Goal: Task Accomplishment & Management: Manage account settings

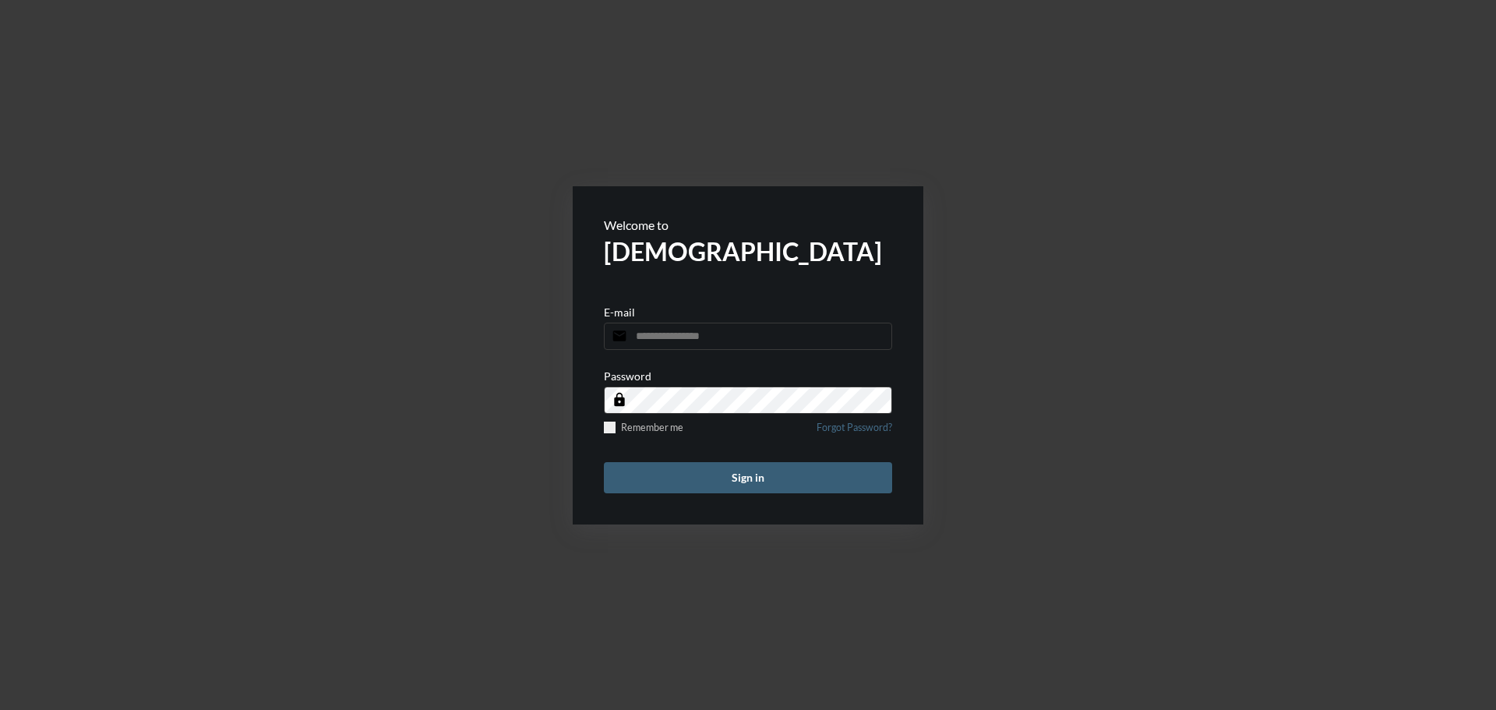
type input "**********"
click at [609, 432] on span at bounding box center [610, 428] width 12 height 12
click at [722, 486] on button "Sign in" at bounding box center [748, 477] width 288 height 31
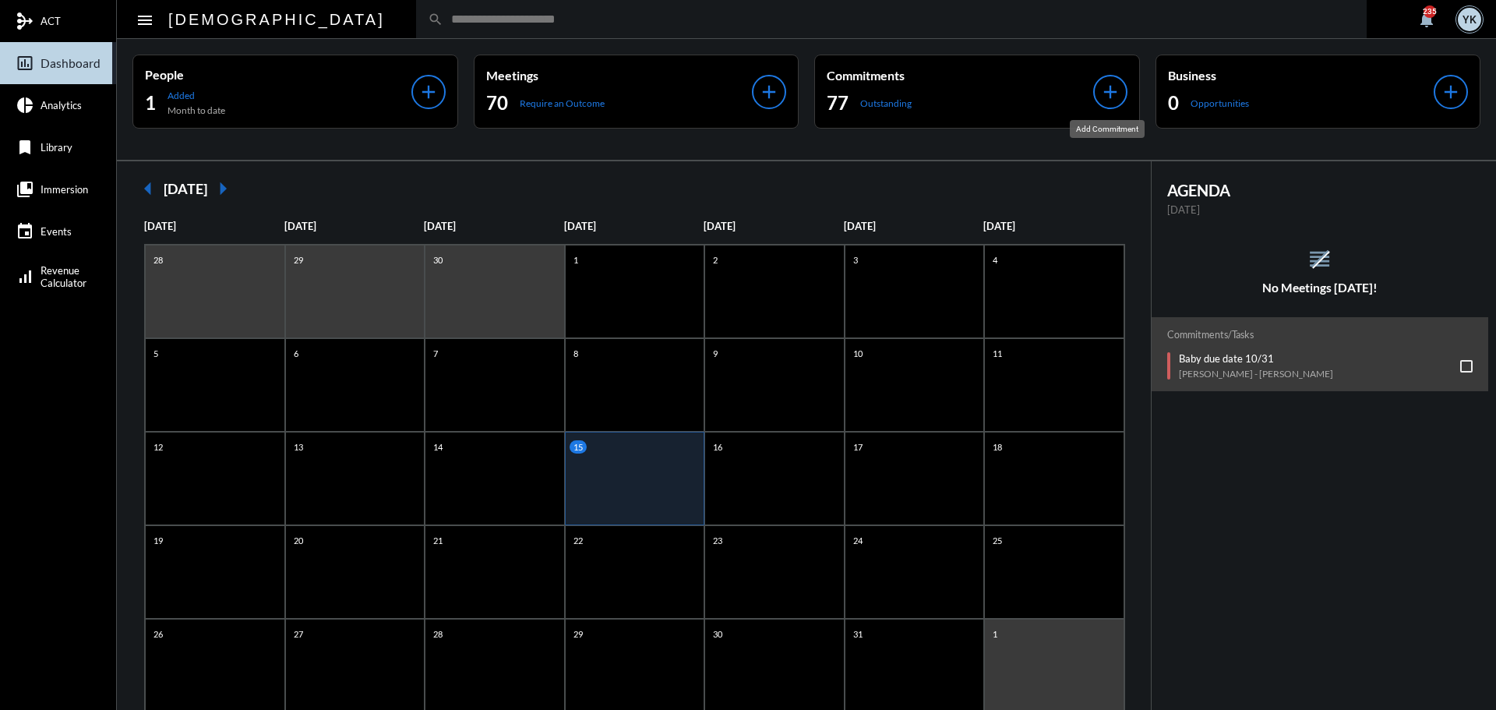
click at [1104, 93] on mat-icon "add" at bounding box center [1111, 92] width 22 height 22
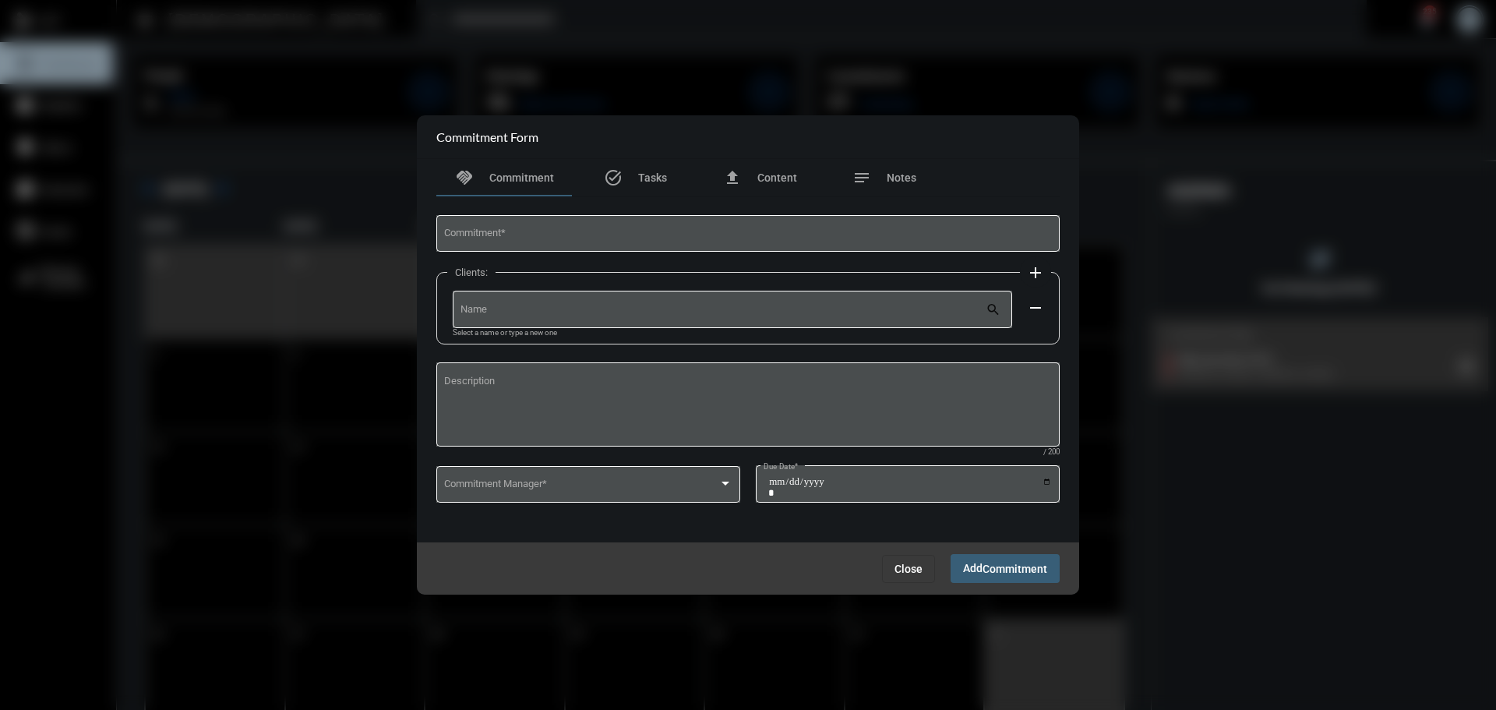
click at [904, 570] on span "Close" at bounding box center [909, 569] width 28 height 12
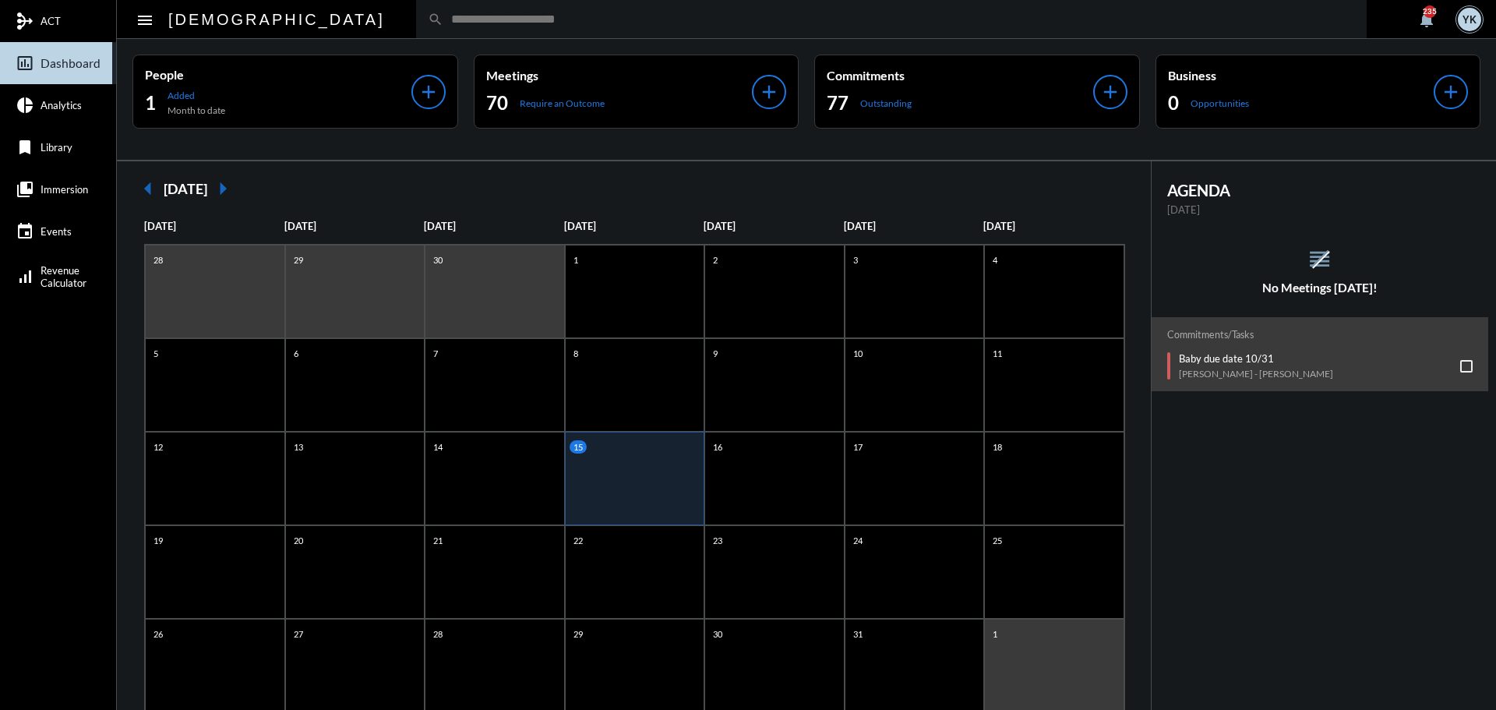
click at [875, 103] on p "Outstanding" at bounding box center [885, 103] width 51 height 12
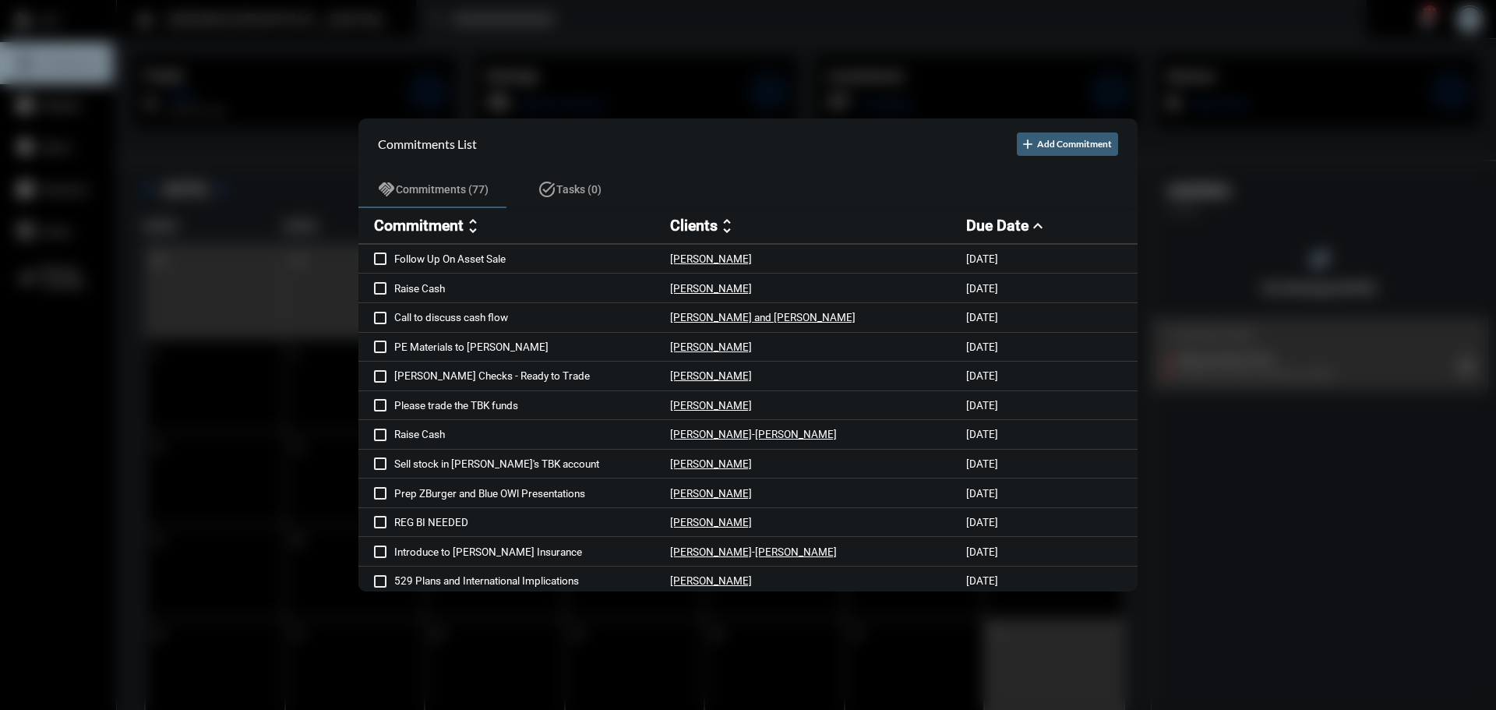
scroll to position [546, 0]
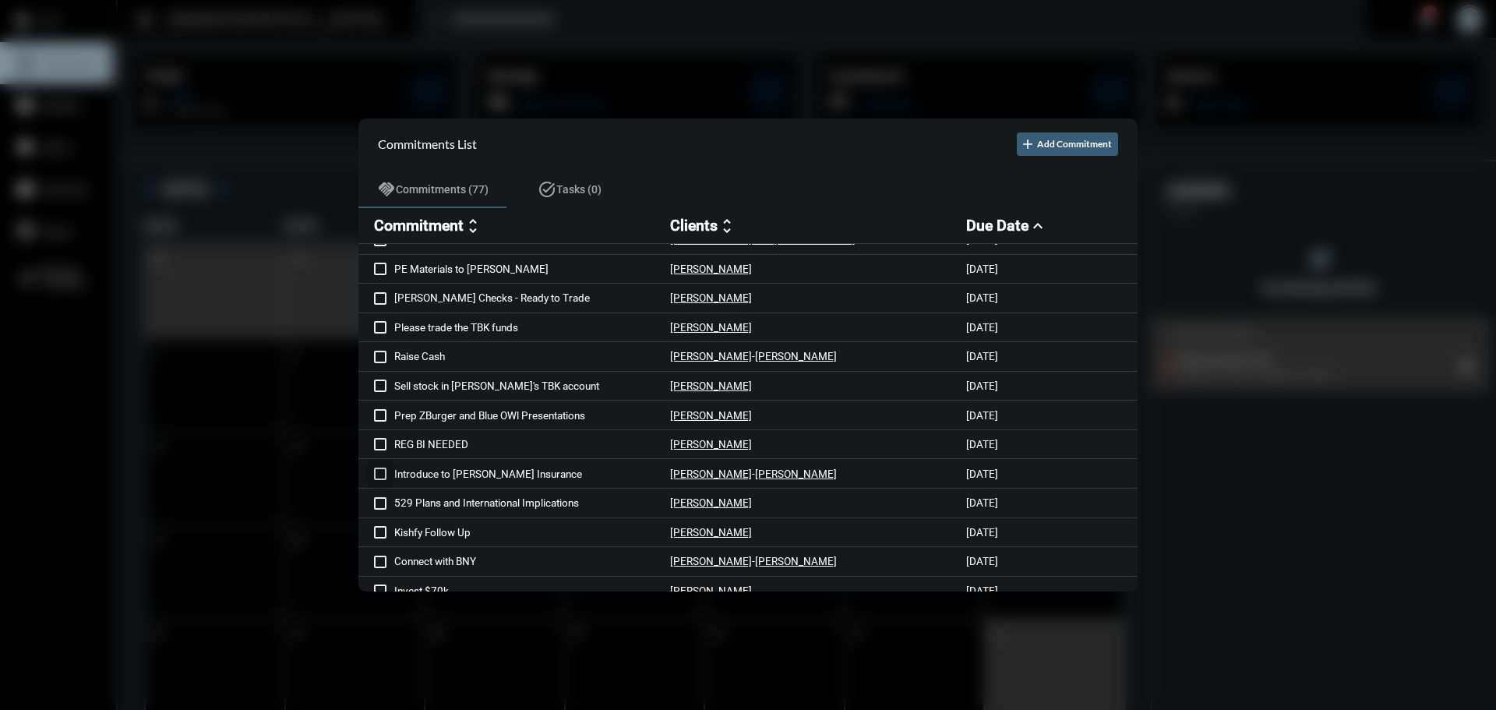
click at [381, 471] on span at bounding box center [380, 474] width 12 height 12
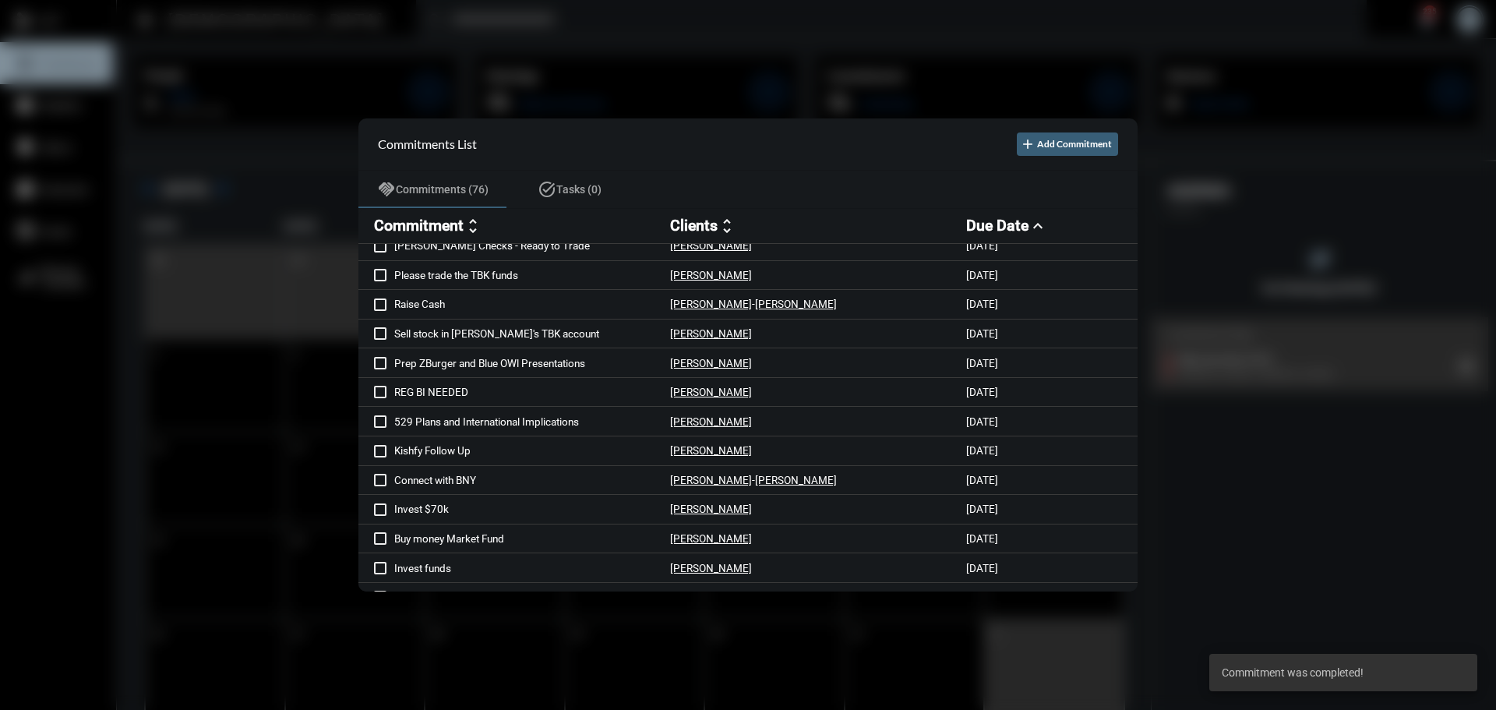
scroll to position [623, 0]
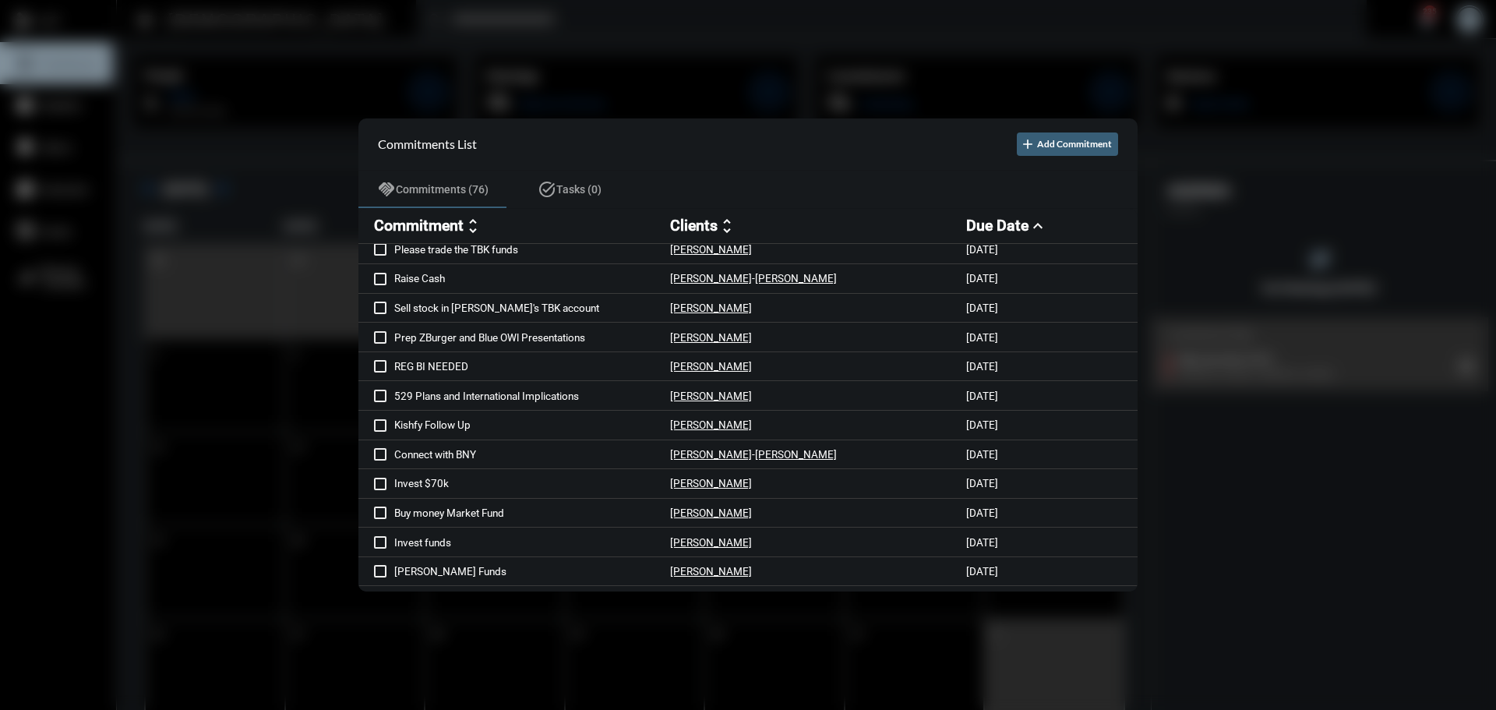
click at [381, 479] on span at bounding box center [380, 484] width 12 height 12
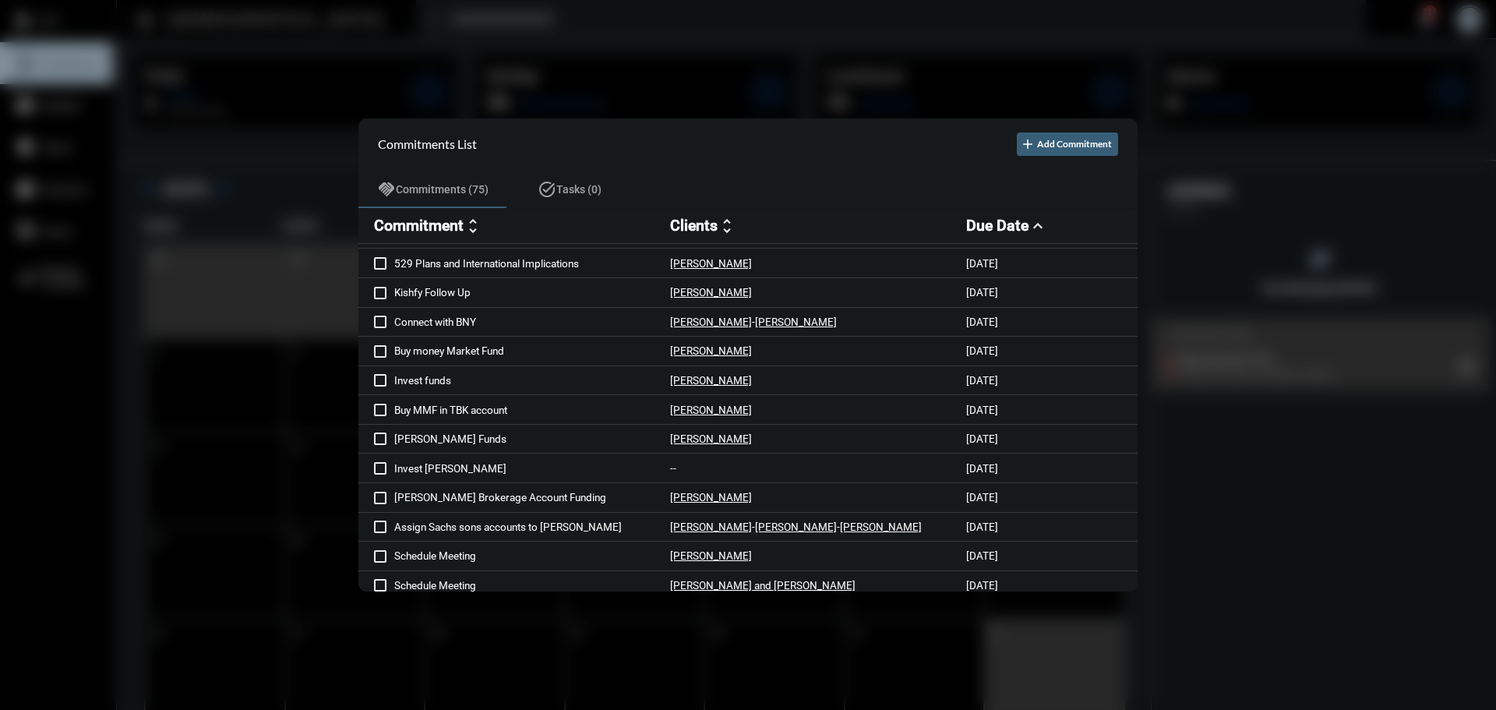
scroll to position [779, 0]
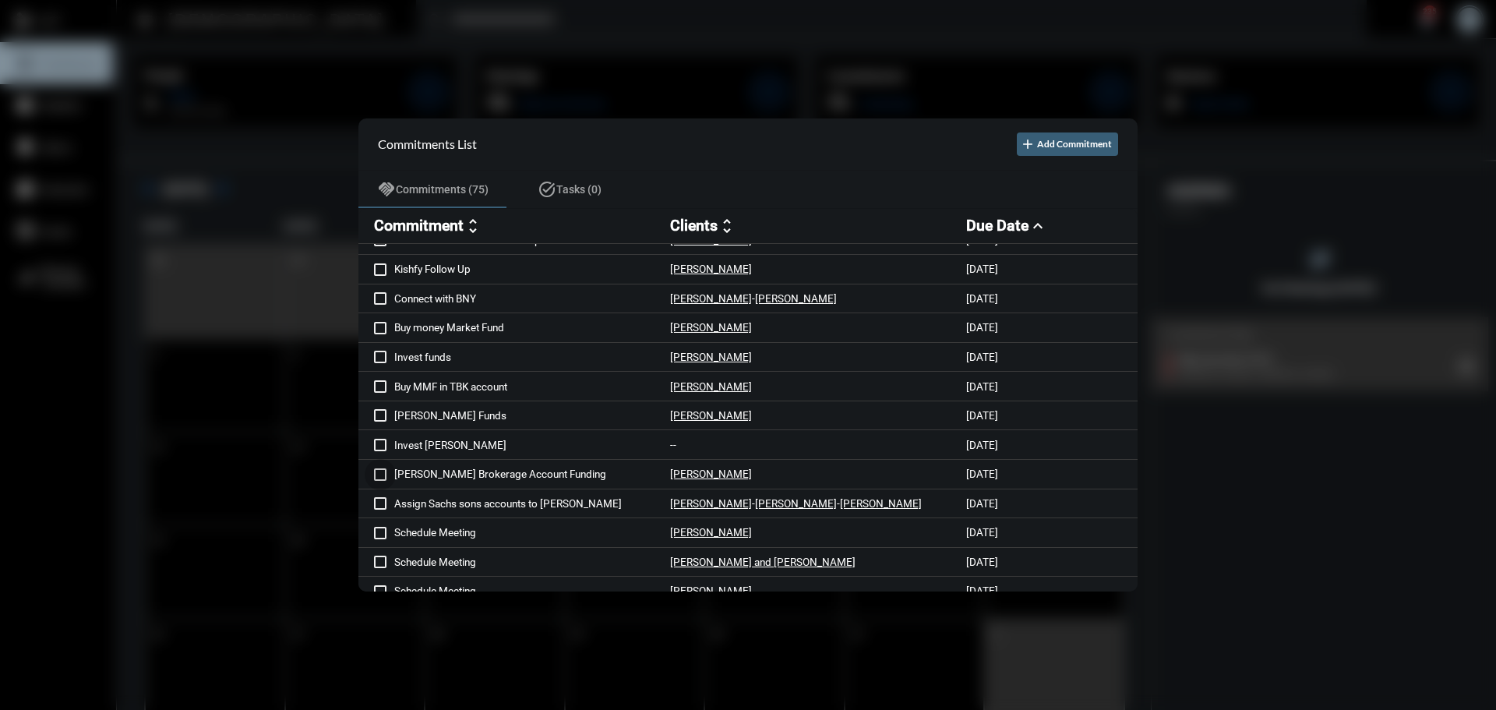
click at [379, 471] on span at bounding box center [380, 474] width 12 height 12
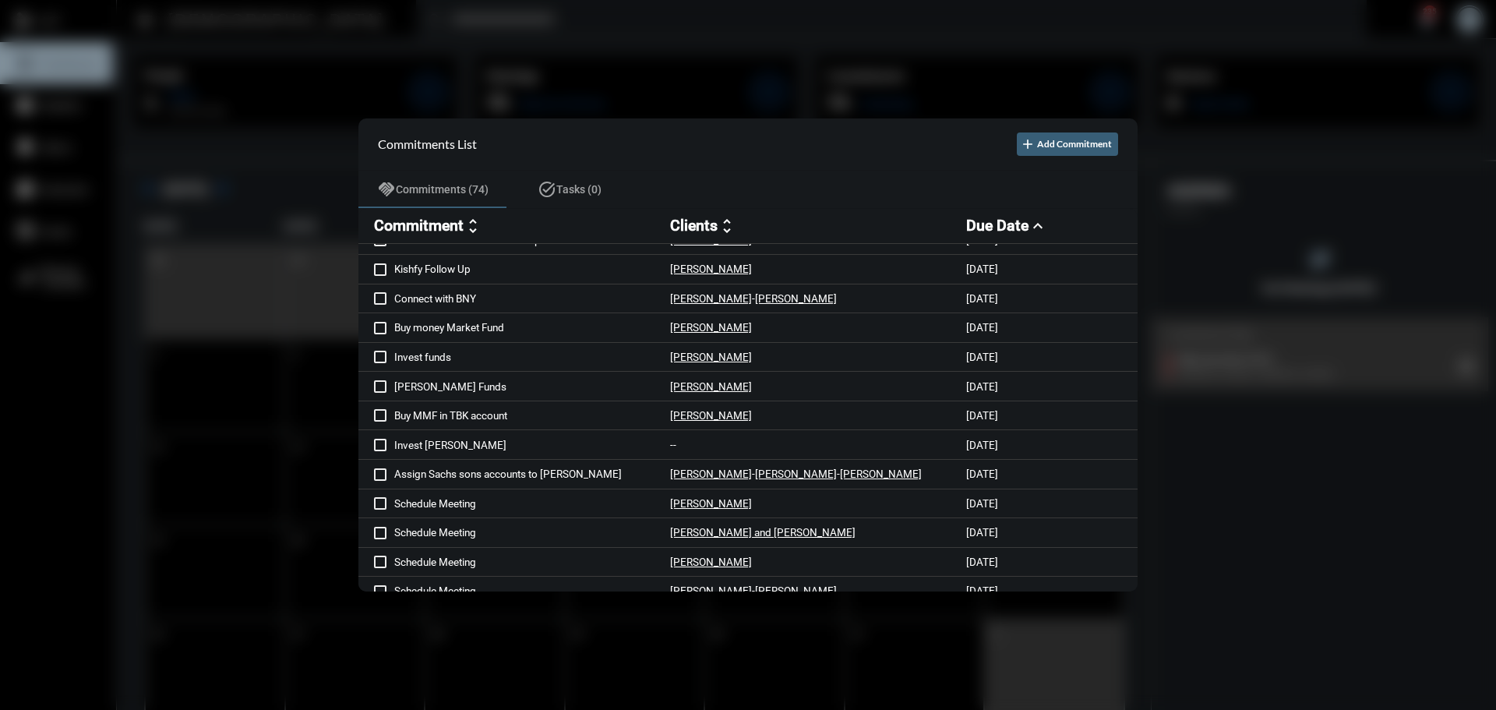
scroll to position [857, 0]
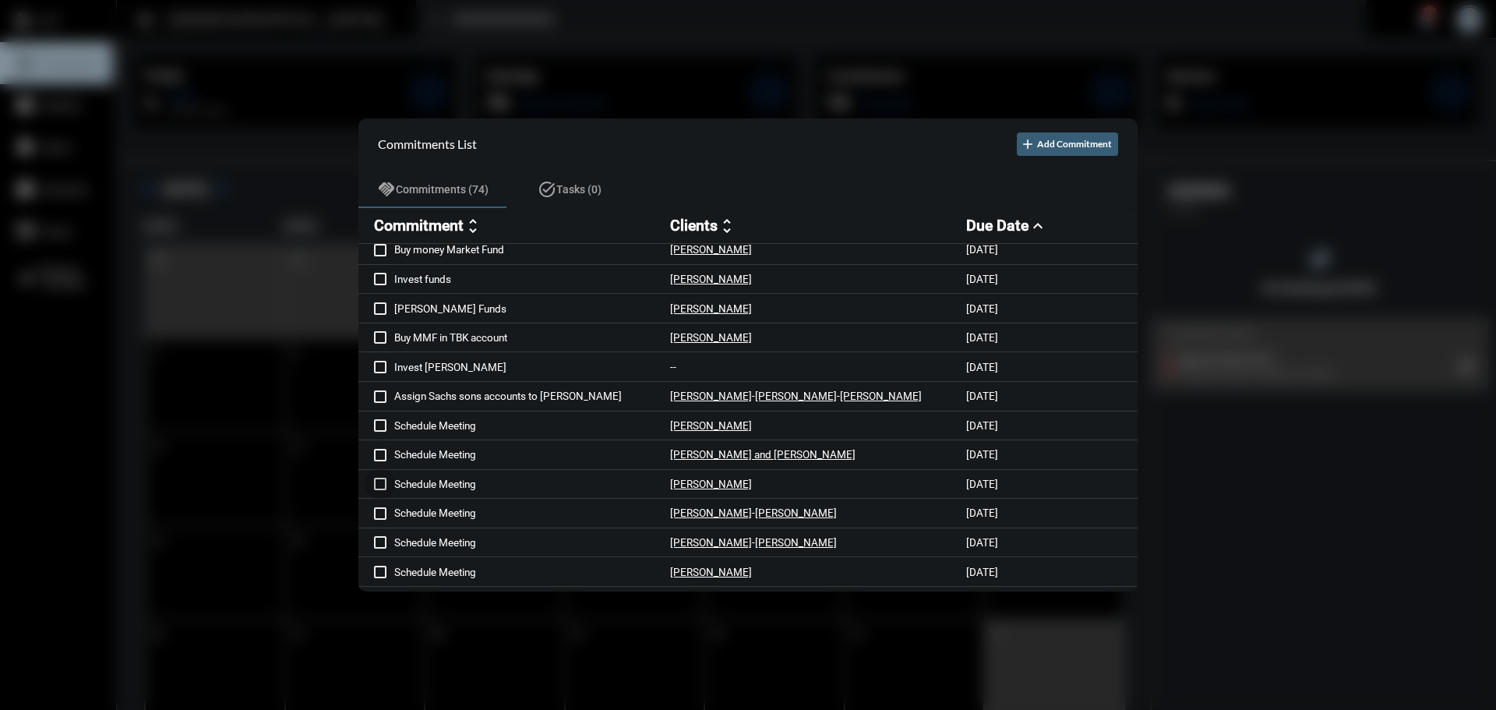
click at [383, 486] on span at bounding box center [380, 484] width 12 height 12
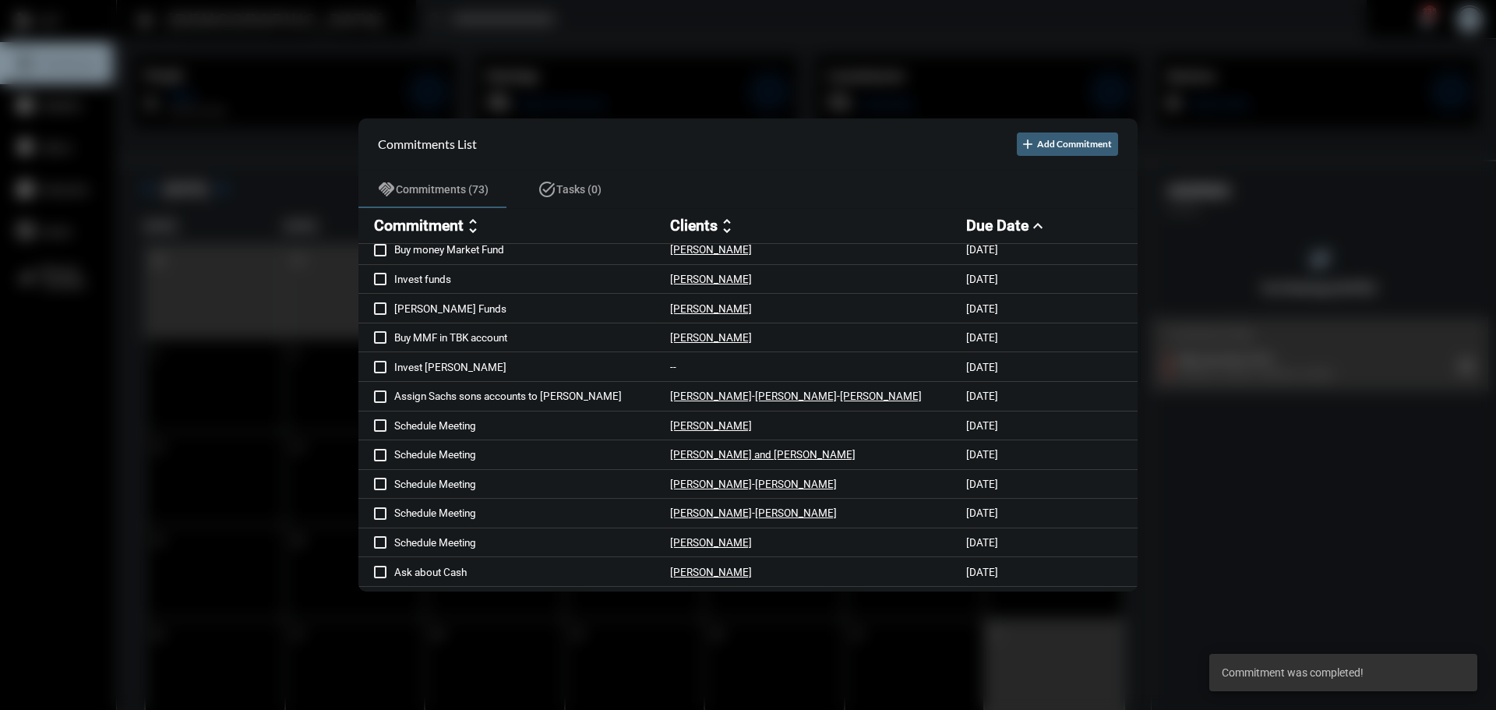
click at [384, 507] on span at bounding box center [380, 513] width 12 height 12
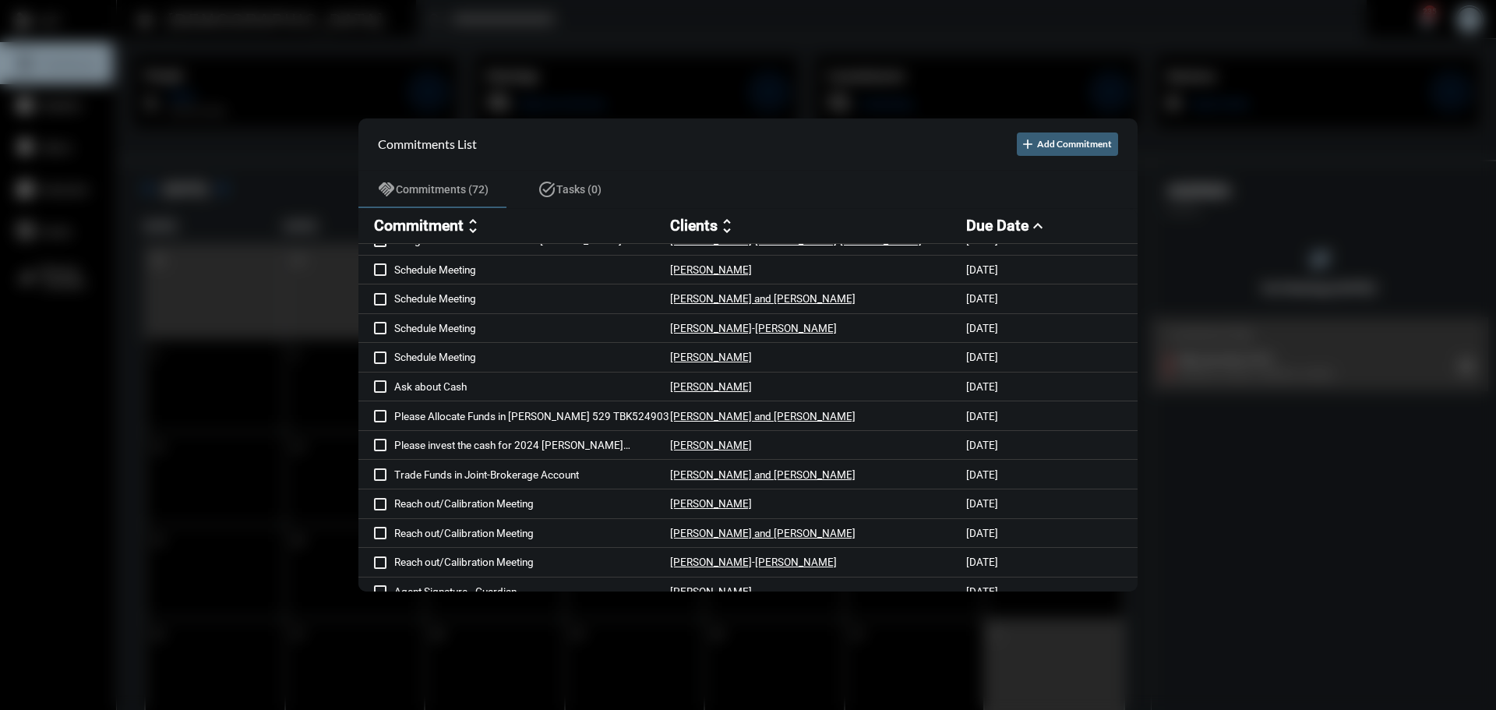
scroll to position [1091, 0]
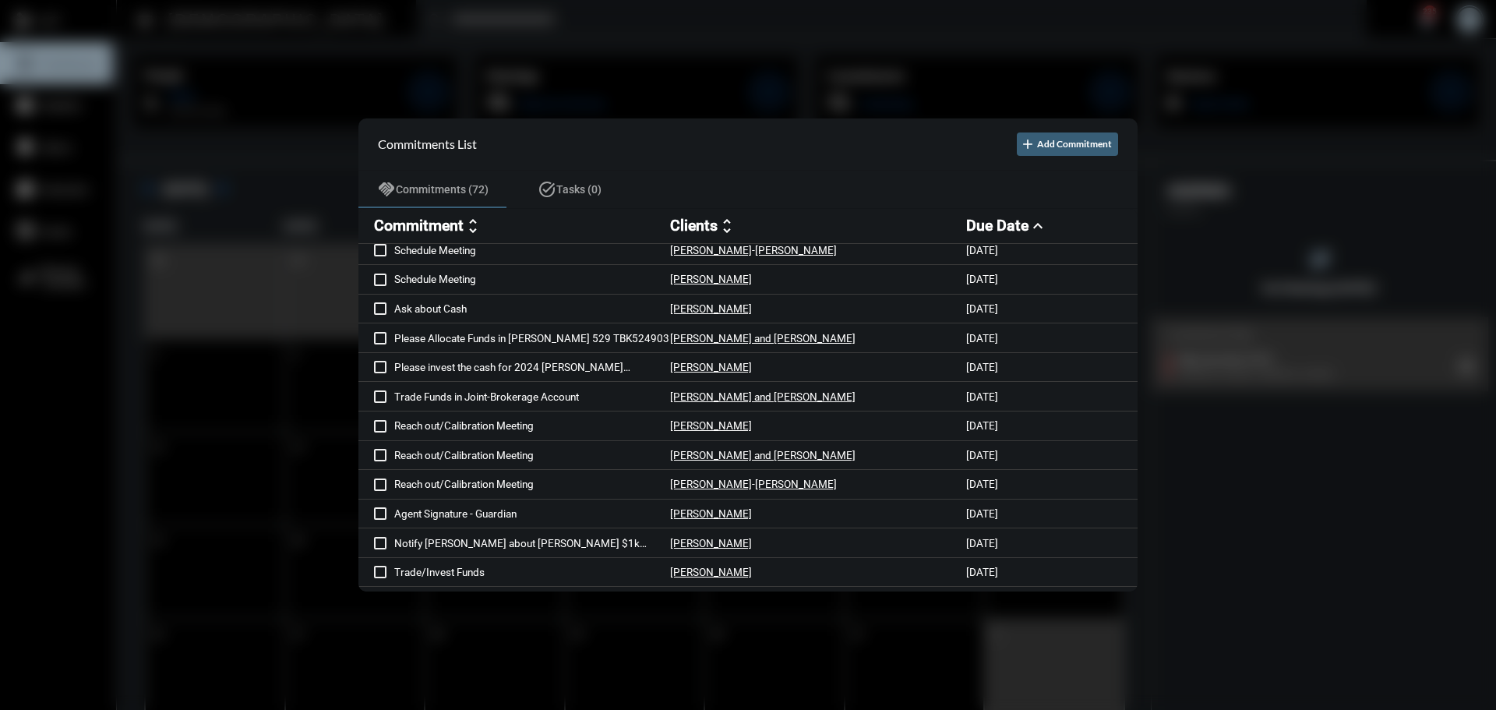
click at [382, 514] on span at bounding box center [380, 513] width 12 height 12
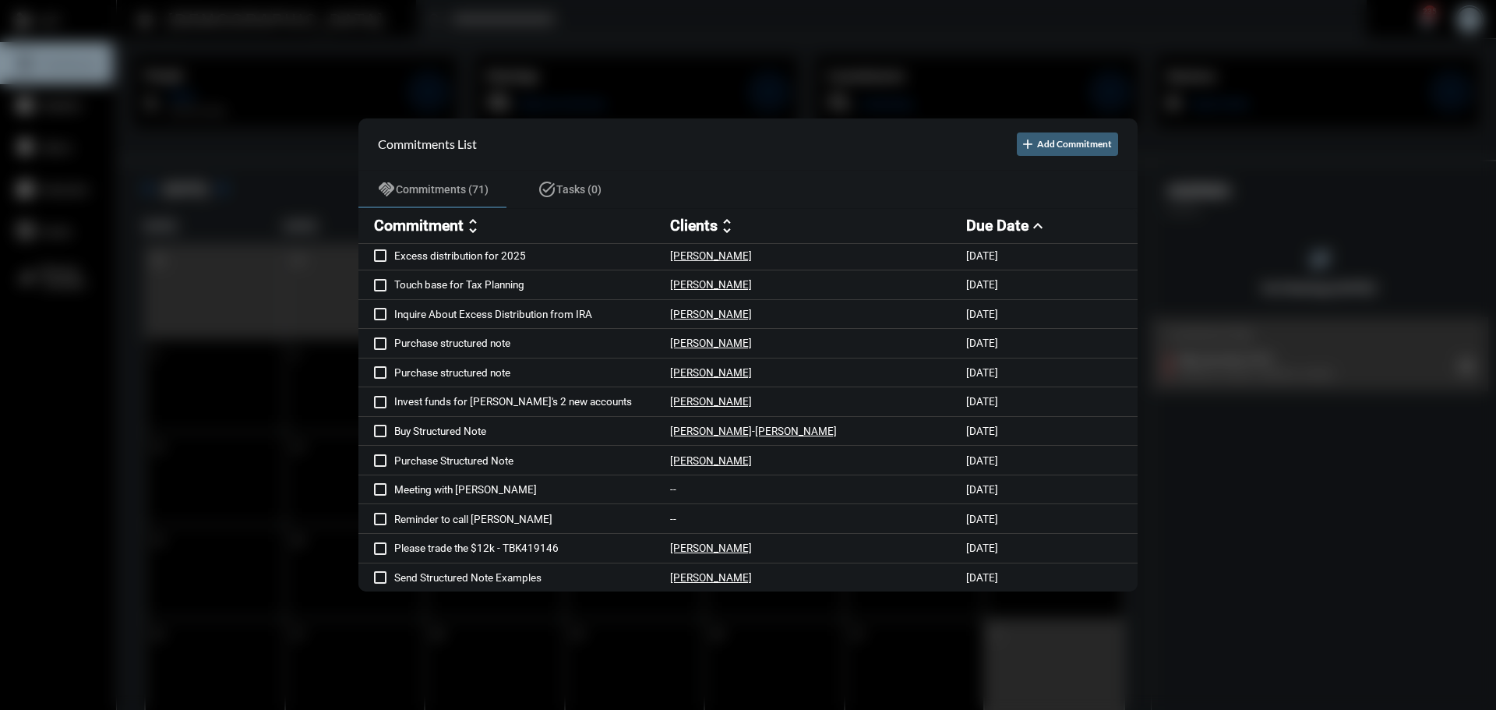
scroll to position [0, 0]
